Goal: Information Seeking & Learning: Learn about a topic

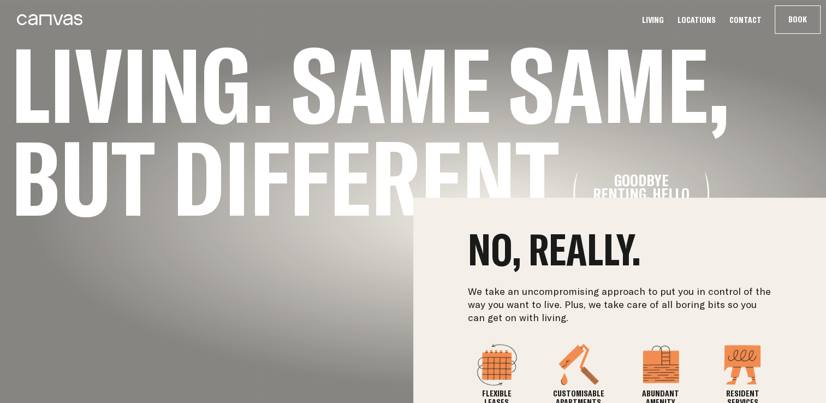
scroll to position [206, 0]
click at [92, 270] on div "No, really. We take an uncompromising approach to put you in control of the way…" at bounding box center [413, 344] width 826 height 295
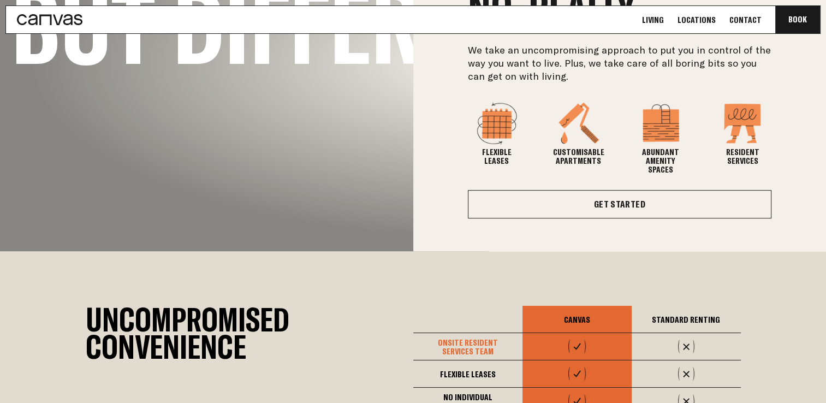
scroll to position [534, 0]
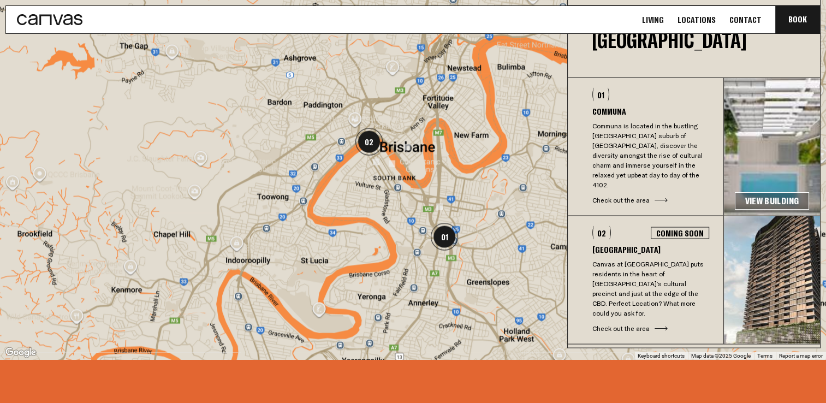
click at [773, 192] on link "View Building" at bounding box center [772, 200] width 74 height 17
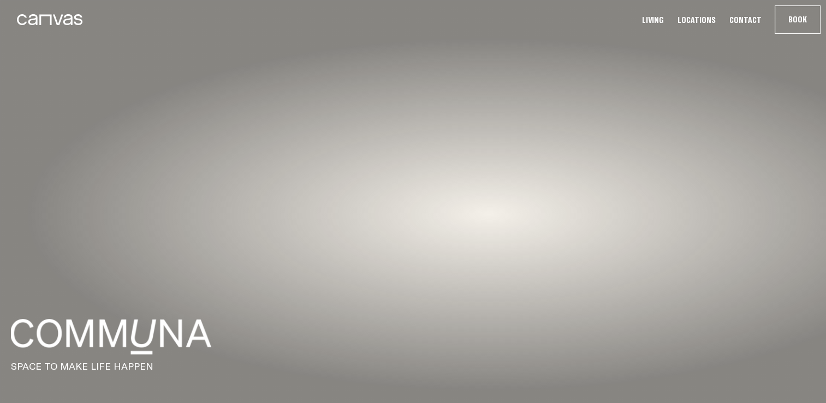
click at [773, 168] on div at bounding box center [413, 201] width 826 height 403
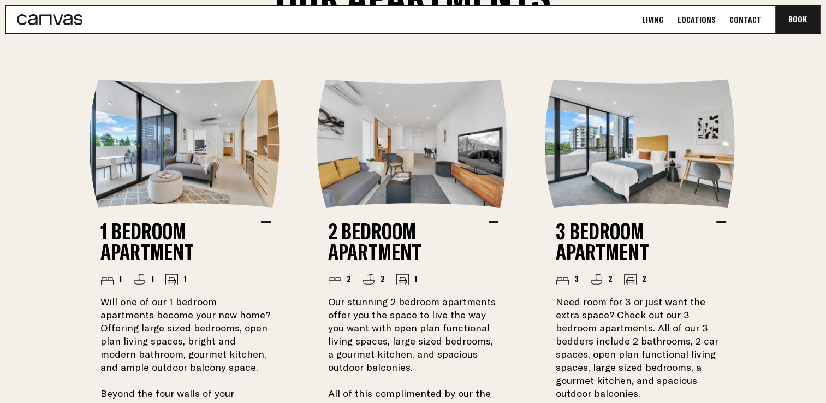
scroll to position [730, 0]
click at [194, 193] on img at bounding box center [186, 143] width 192 height 128
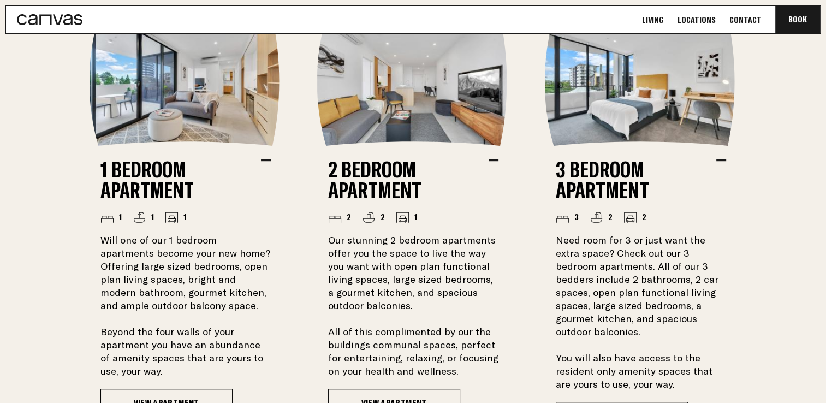
scroll to position [808, 0]
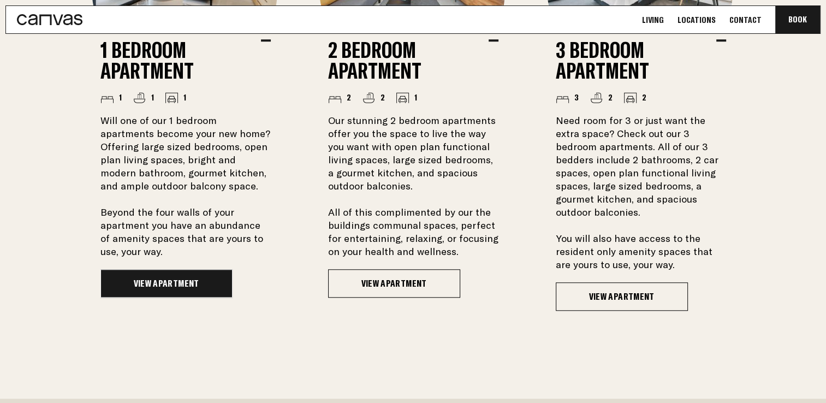
click at [154, 281] on link "View Apartment" at bounding box center [166, 283] width 132 height 28
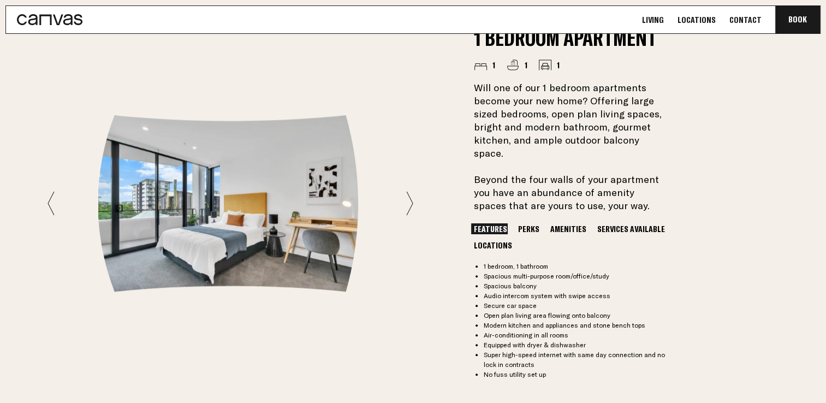
click at [528, 223] on button "Perks" at bounding box center [528, 228] width 27 height 11
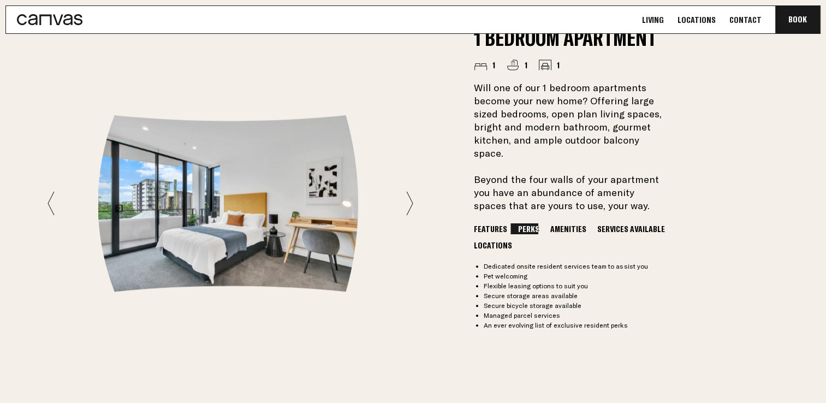
click at [551, 223] on button "Amenities" at bounding box center [567, 228] width 41 height 11
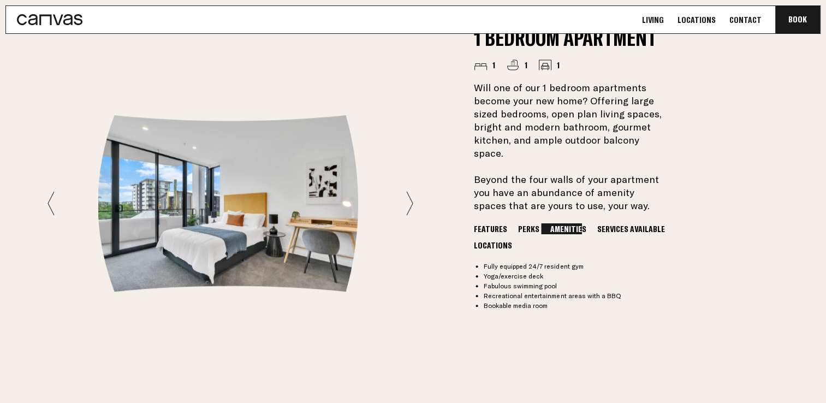
click at [596, 223] on button "Services Available" at bounding box center [630, 228] width 73 height 11
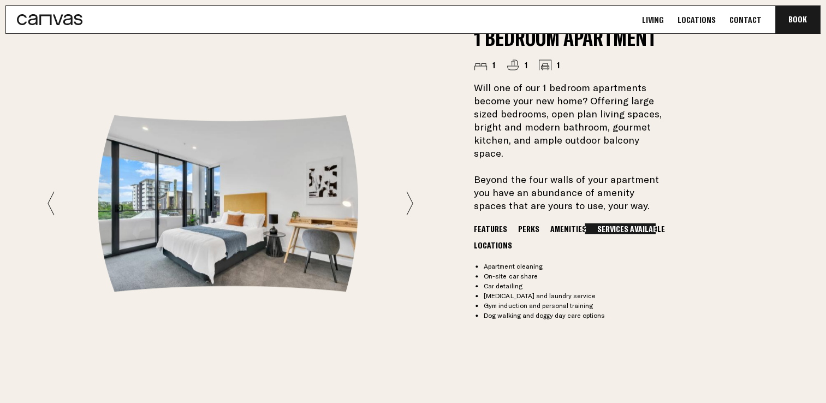
click at [500, 240] on button "Locations" at bounding box center [493, 245] width 44 height 11
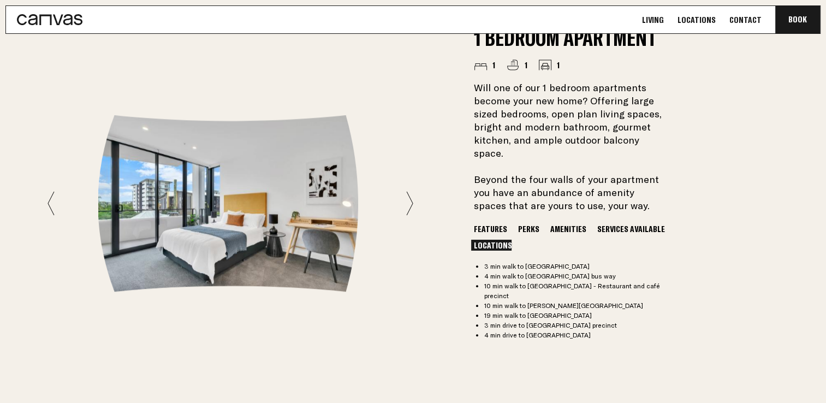
click at [409, 198] on icon at bounding box center [409, 203] width 7 height 25
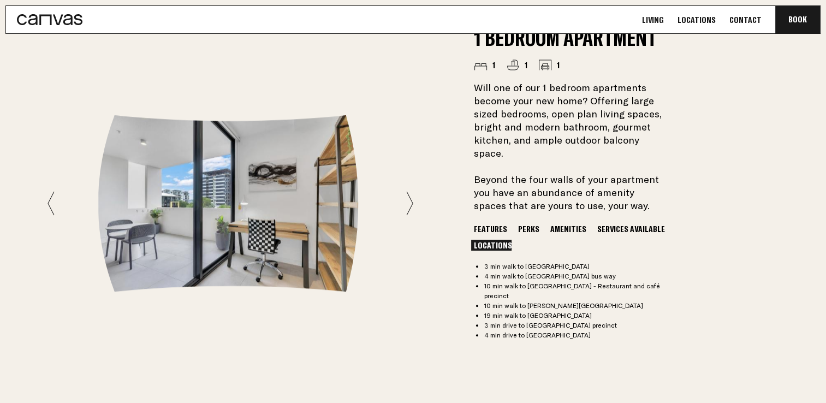
click at [409, 198] on icon at bounding box center [409, 203] width 7 height 25
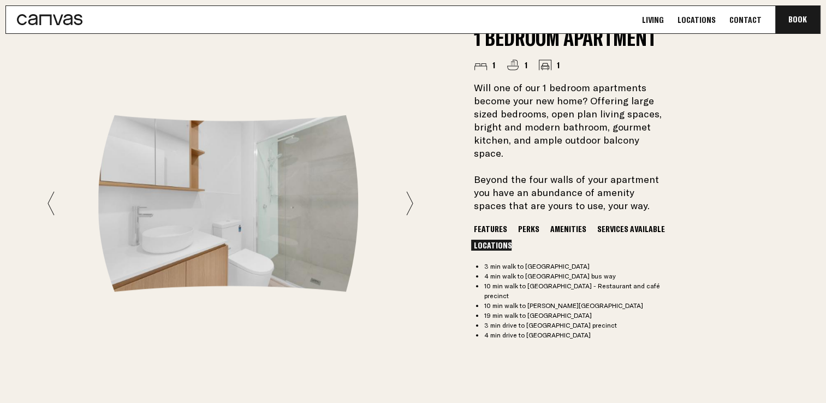
click at [409, 198] on icon at bounding box center [409, 203] width 7 height 25
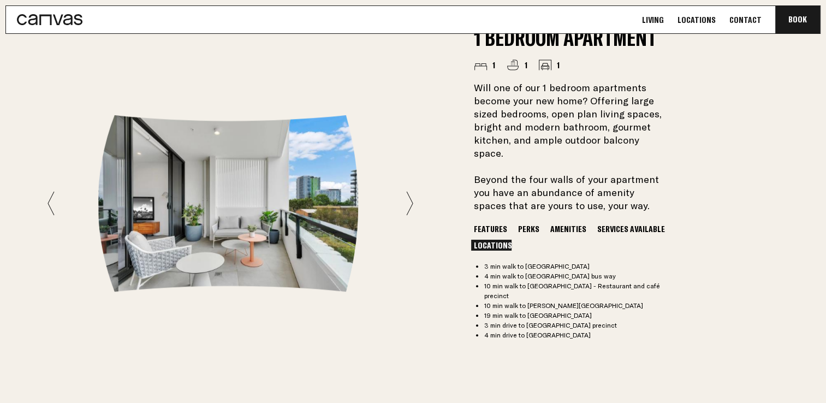
click at [409, 198] on icon at bounding box center [409, 203] width 7 height 25
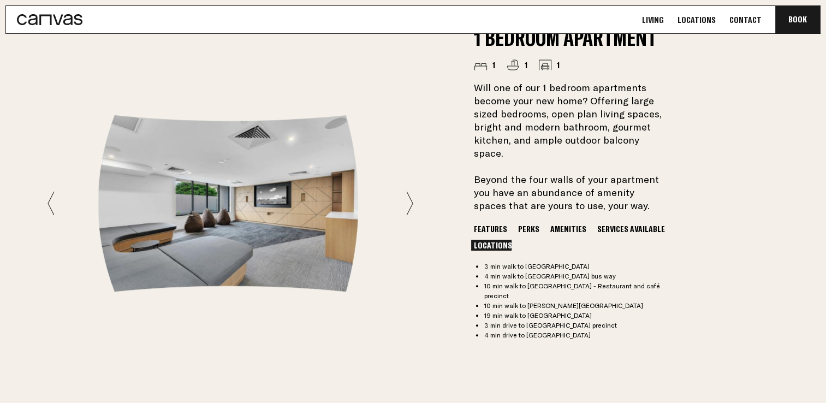
click at [409, 198] on icon at bounding box center [409, 203] width 7 height 25
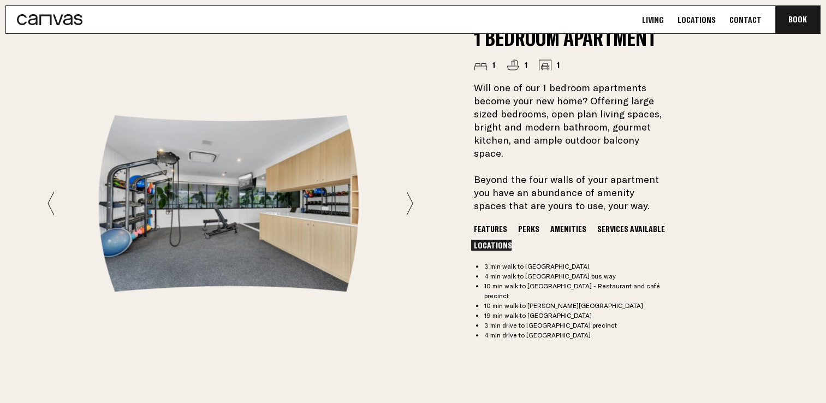
click at [409, 198] on icon at bounding box center [409, 203] width 7 height 25
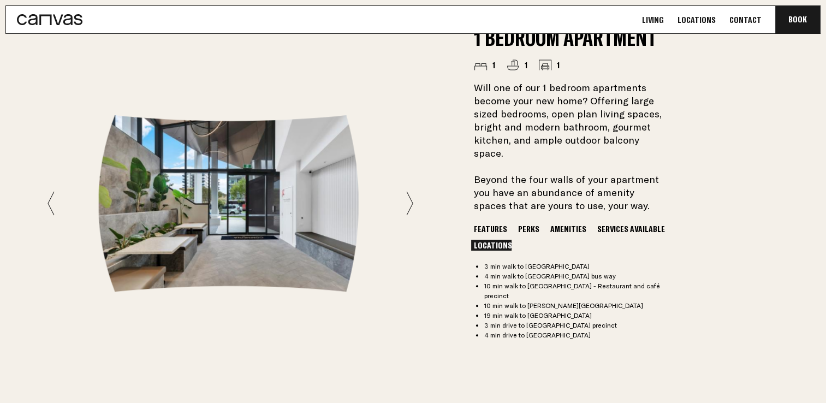
click at [409, 198] on icon at bounding box center [409, 203] width 7 height 25
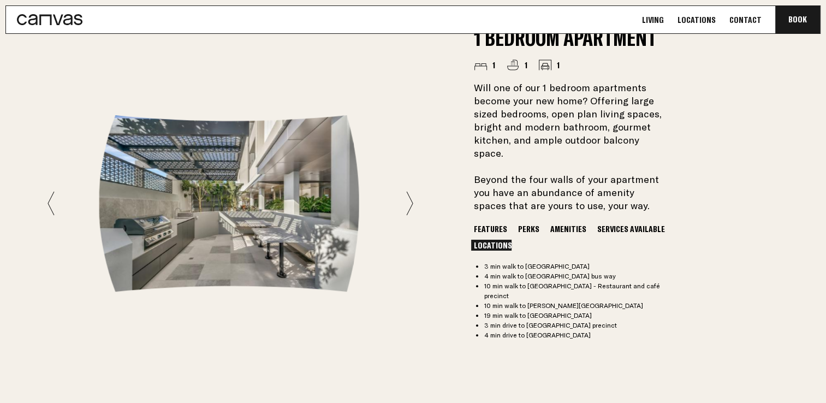
click at [409, 198] on icon at bounding box center [409, 203] width 7 height 25
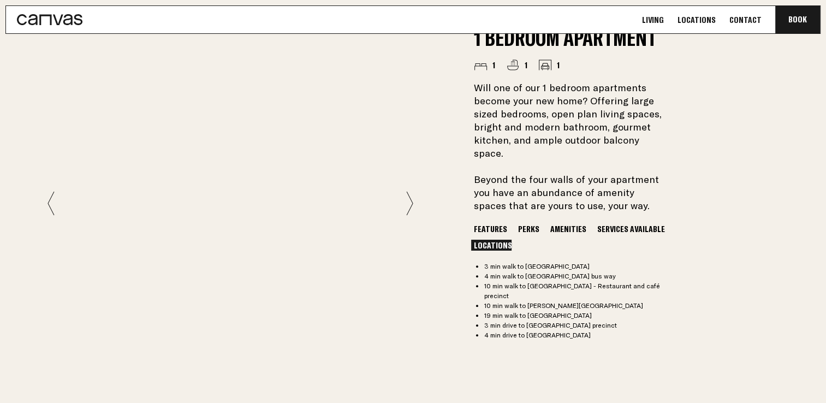
click at [409, 198] on icon at bounding box center [409, 203] width 7 height 25
click at [51, 199] on icon at bounding box center [50, 203] width 7 height 25
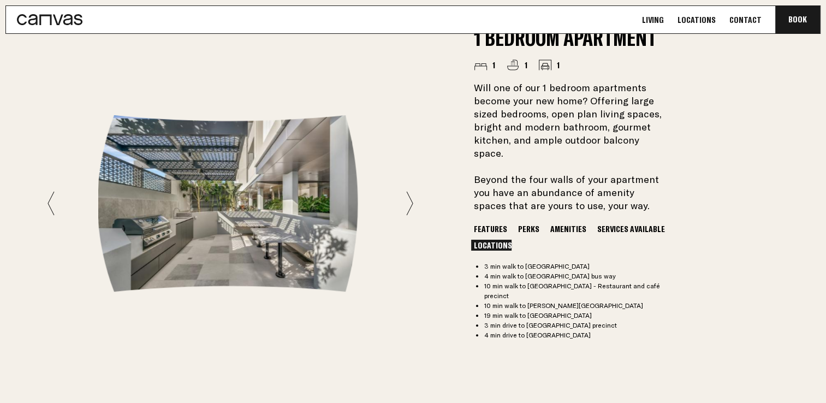
click at [51, 199] on icon at bounding box center [50, 203] width 7 height 25
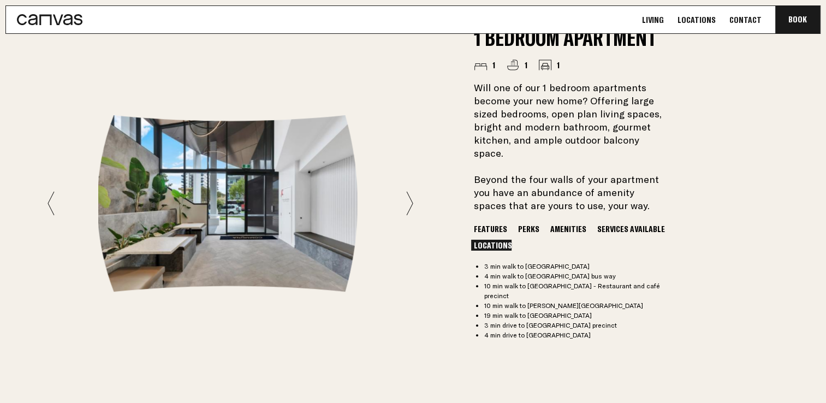
click at [51, 199] on icon at bounding box center [50, 203] width 7 height 25
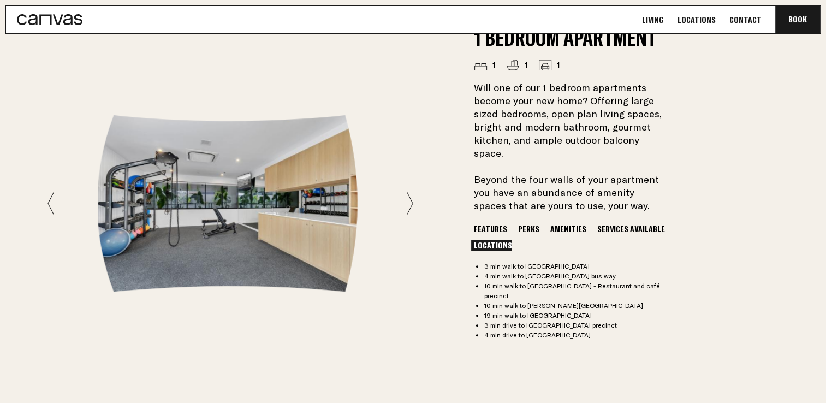
click at [51, 199] on icon at bounding box center [50, 203] width 7 height 25
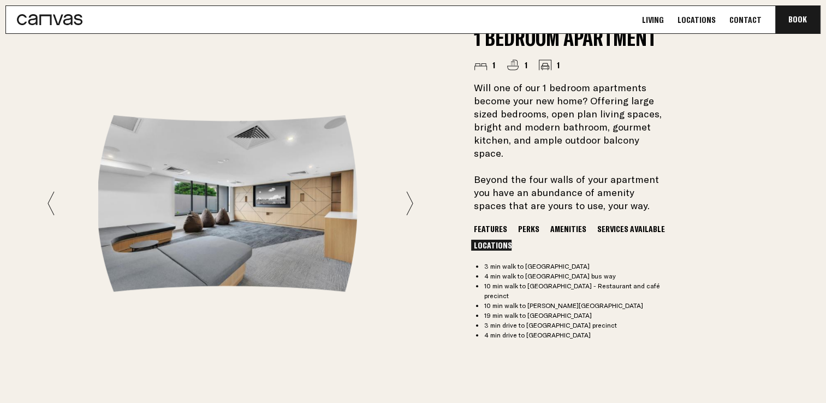
click at [51, 199] on icon at bounding box center [50, 203] width 7 height 25
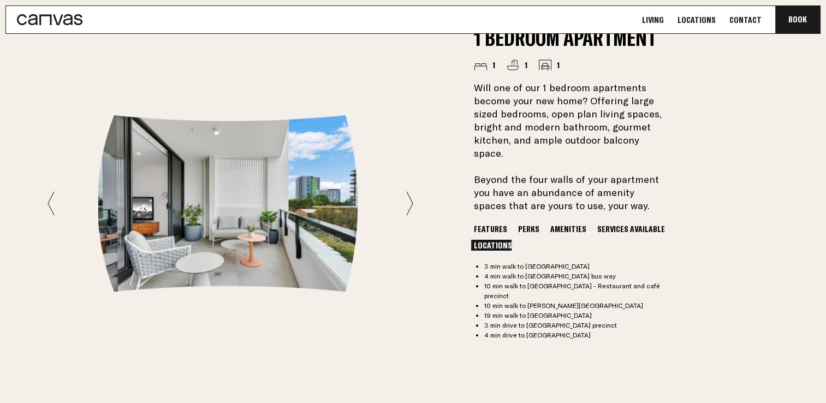
click at [51, 199] on icon at bounding box center [50, 203] width 7 height 25
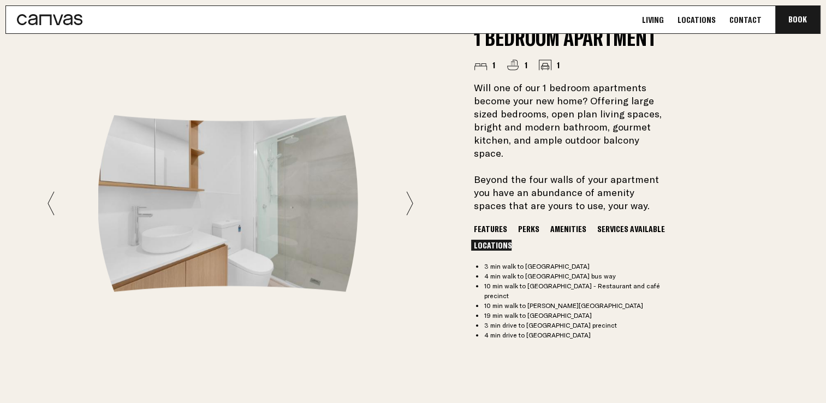
click at [51, 199] on icon at bounding box center [50, 203] width 7 height 25
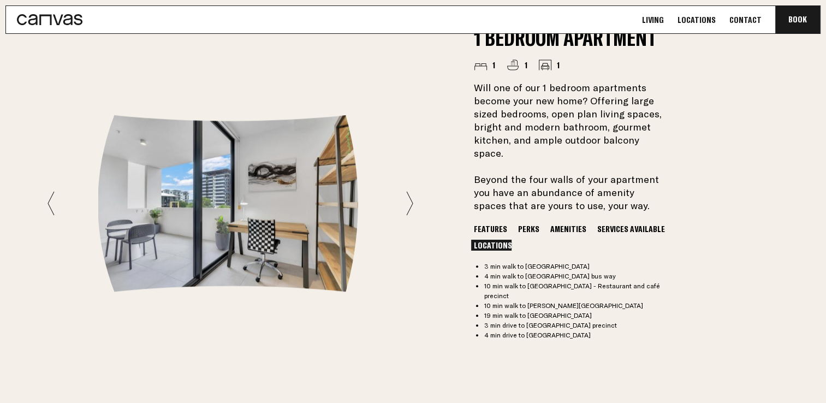
click at [51, 199] on icon at bounding box center [50, 203] width 7 height 25
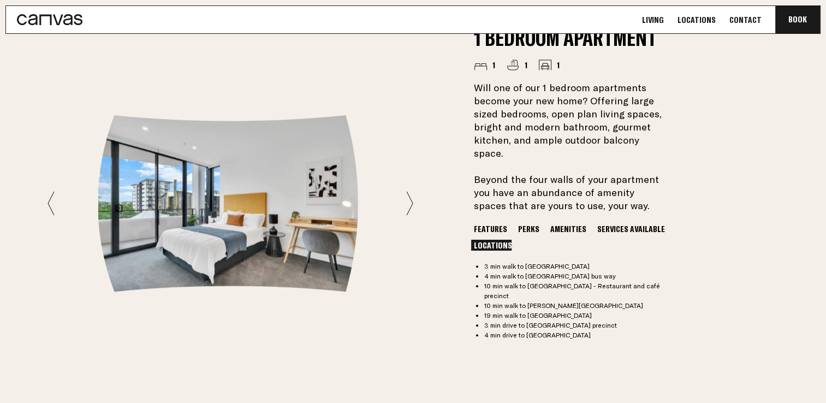
click at [51, 199] on icon at bounding box center [50, 203] width 7 height 25
click at [47, 197] on icon at bounding box center [50, 203] width 7 height 25
click at [49, 198] on icon at bounding box center [50, 203] width 7 height 25
